Goal: Navigation & Orientation: Go to known website

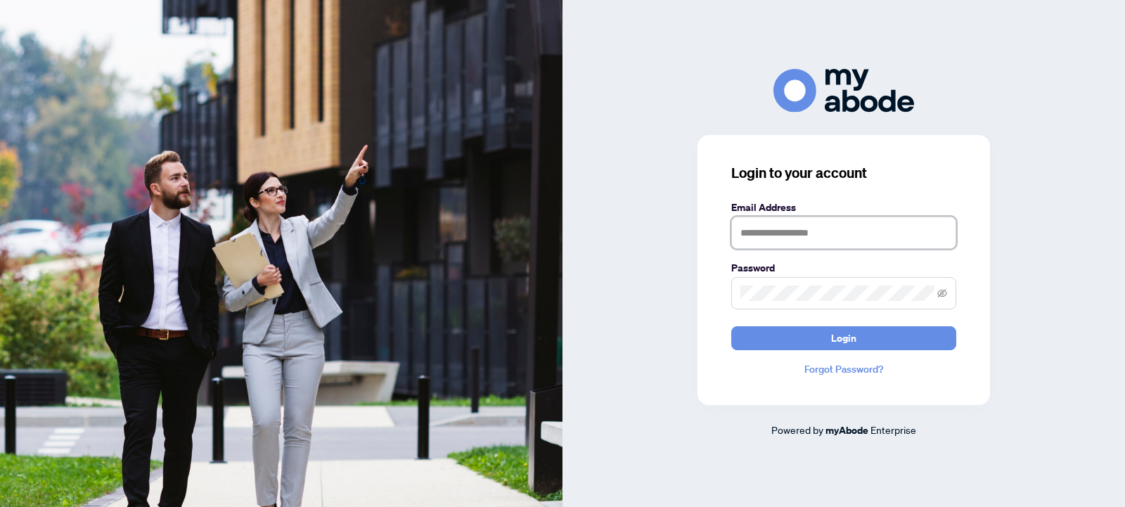
click at [794, 241] on input "text" at bounding box center [843, 233] width 225 height 32
type input "**********"
click at [731, 326] on button "Login" at bounding box center [843, 338] width 225 height 24
